Goal: Task Accomplishment & Management: Manage account settings

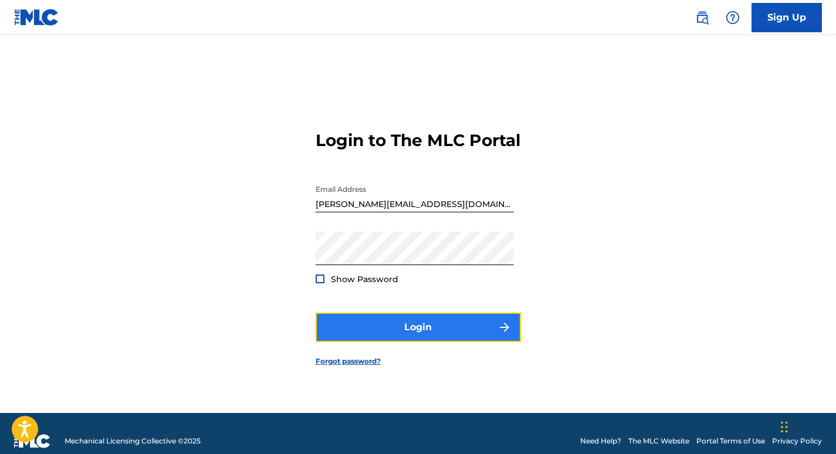
click at [398, 337] on button "Login" at bounding box center [418, 327] width 205 height 29
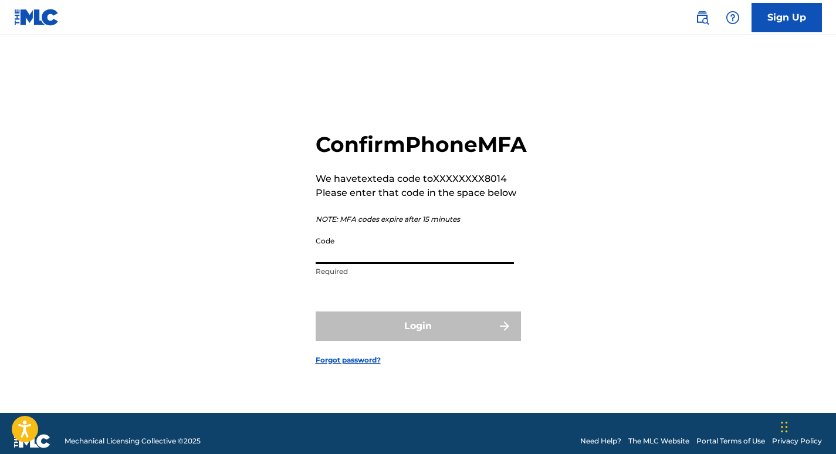
click at [354, 260] on input "Code" at bounding box center [415, 247] width 198 height 33
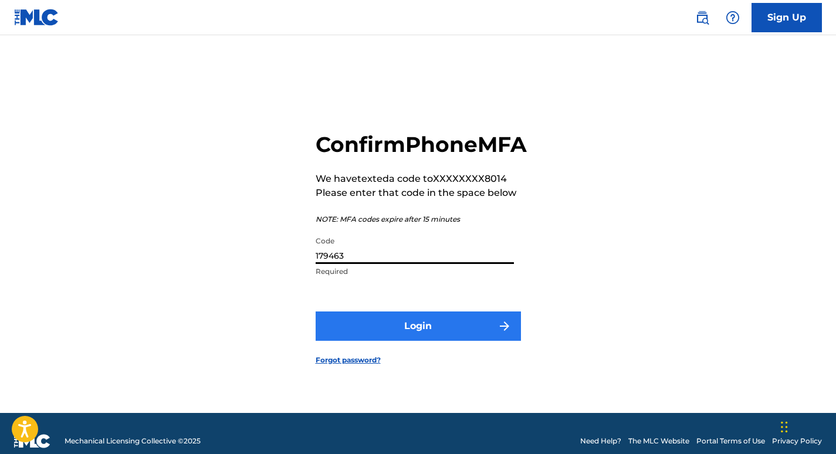
type input "179463"
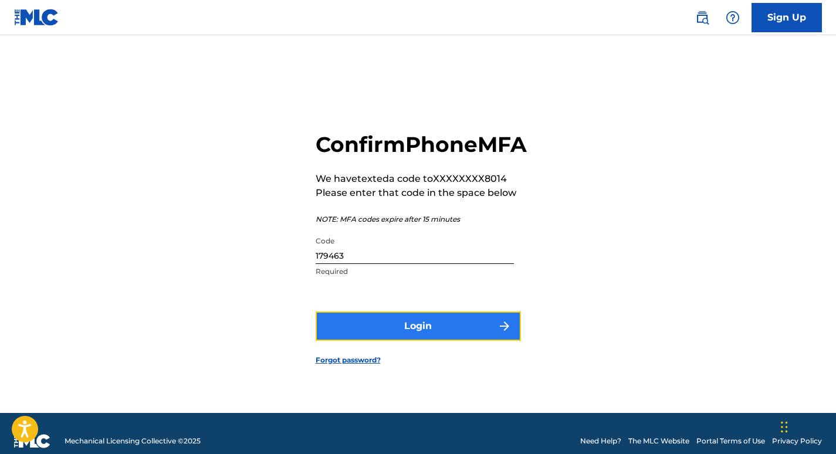
click at [402, 336] on button "Login" at bounding box center [418, 326] width 205 height 29
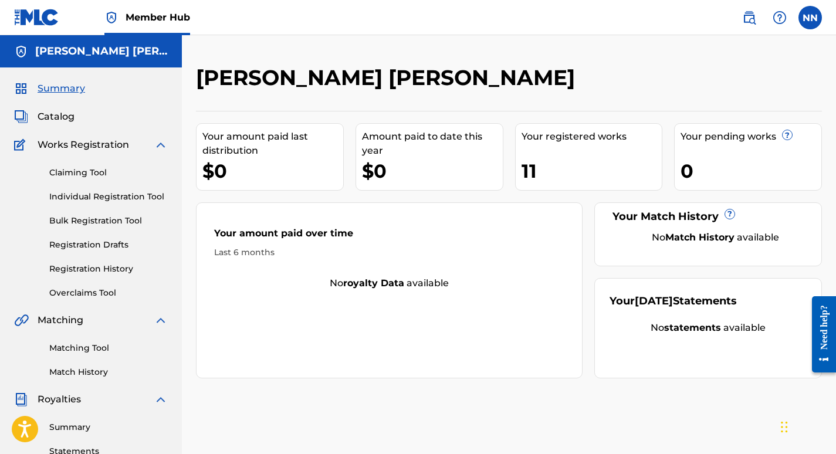
click at [350, 77] on h2 "[PERSON_NAME] [PERSON_NAME]" at bounding box center [388, 78] width 385 height 26
click at [63, 117] on span "Catalog" at bounding box center [56, 117] width 37 height 14
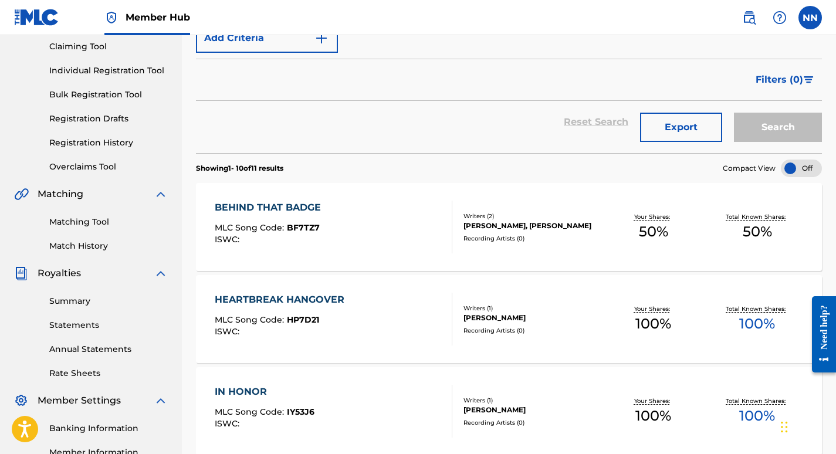
scroll to position [142, 0]
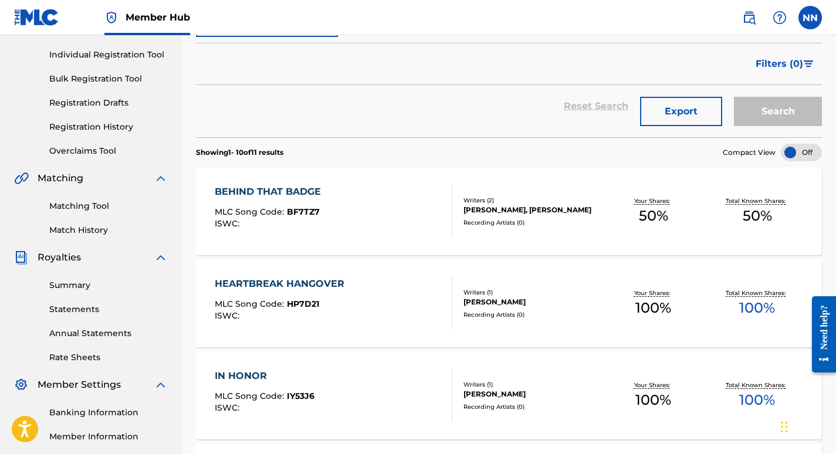
click at [278, 189] on div "BEHIND THAT BADGE" at bounding box center [271, 192] width 112 height 14
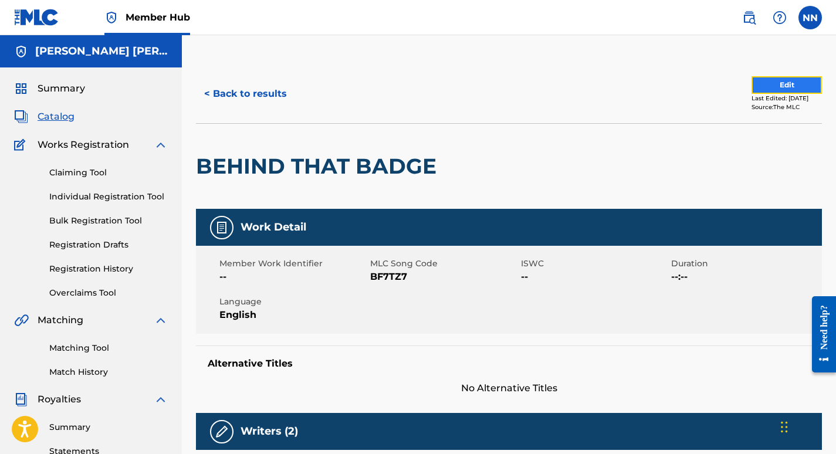
click at [764, 86] on button "Edit" at bounding box center [787, 85] width 70 height 18
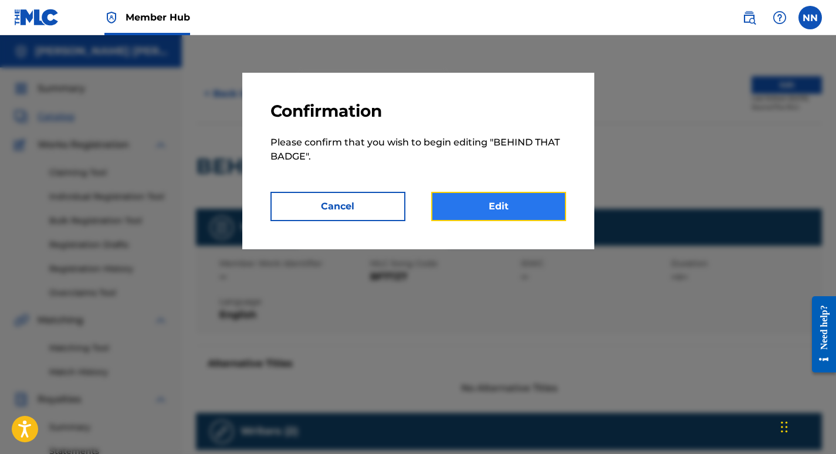
click at [500, 201] on link "Edit" at bounding box center [498, 206] width 135 height 29
